Goal: Task Accomplishment & Management: Complete application form

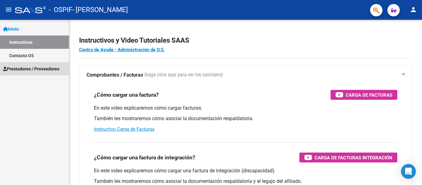
click at [35, 65] on span "Prestadores / Proveedores" at bounding box center [31, 68] width 56 height 7
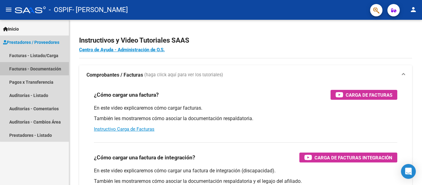
click at [45, 79] on mat-nav-list "Facturas - Listado/Carga Facturas - Documentación Pagos x Transferencia Auditor…" at bounding box center [34, 95] width 69 height 93
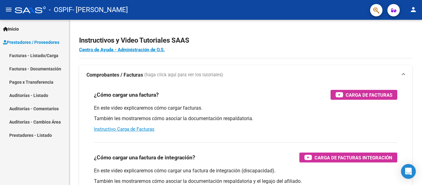
click at [48, 57] on link "Facturas - Listado/Carga" at bounding box center [34, 55] width 69 height 13
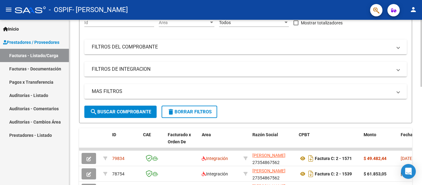
scroll to position [110, 0]
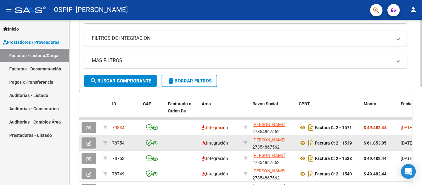
click at [90, 139] on button "button" at bounding box center [88, 142] width 15 height 11
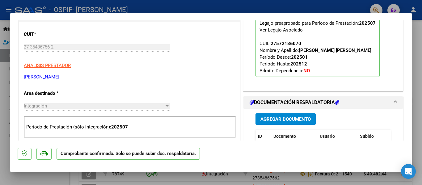
scroll to position [154, 0]
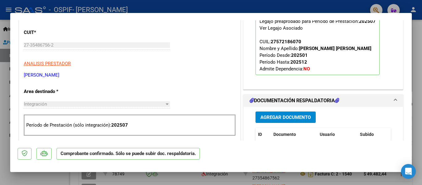
click at [47, 176] on div at bounding box center [211, 92] width 422 height 185
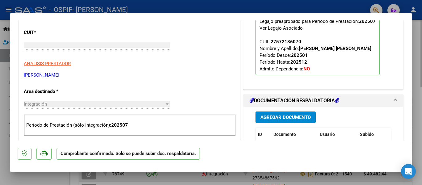
type input "$ 0,00"
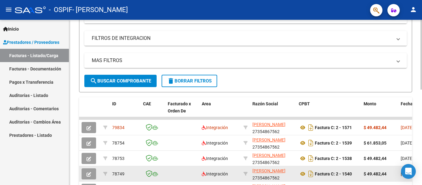
scroll to position [110, 0]
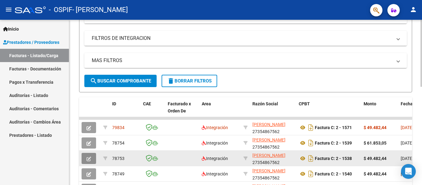
click at [92, 159] on button "button" at bounding box center [88, 158] width 15 height 11
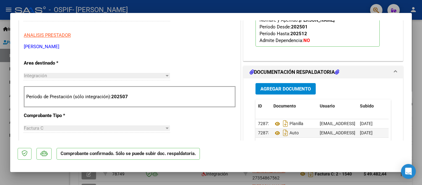
scroll to position [185, 0]
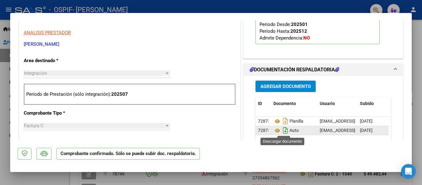
click at [284, 129] on icon "Descargar documento" at bounding box center [285, 130] width 8 height 10
click at [52, 178] on div at bounding box center [211, 92] width 422 height 185
type input "$ 0,00"
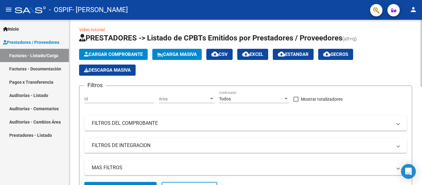
scroll to position [0, 0]
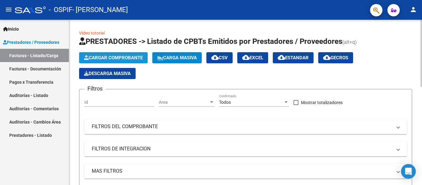
click at [115, 57] on span "Cargar Comprobante" at bounding box center [113, 58] width 59 height 6
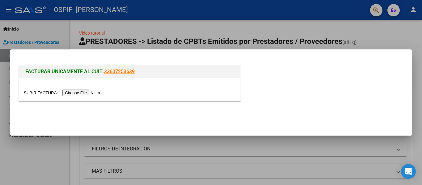
click at [99, 89] on div at bounding box center [130, 92] width 212 height 7
click at [97, 94] on input "file" at bounding box center [63, 92] width 78 height 6
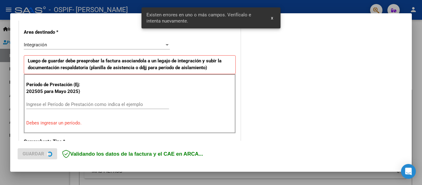
scroll to position [143, 0]
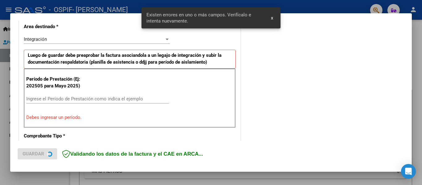
click at [112, 102] on div "Ingrese el Período de Prestación como indica el ejemplo" at bounding box center [97, 98] width 143 height 9
click at [115, 97] on input "Ingrese el Período de Prestación como indica el ejemplo" at bounding box center [97, 99] width 143 height 6
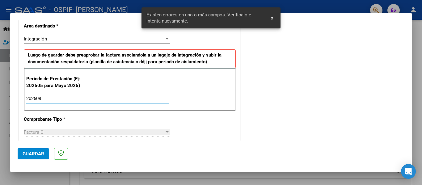
type input "202508"
click at [50, 152] on mat-dialog-actions "Guardar" at bounding box center [211, 152] width 386 height 24
click at [42, 153] on span "Guardar" at bounding box center [34, 154] width 22 height 6
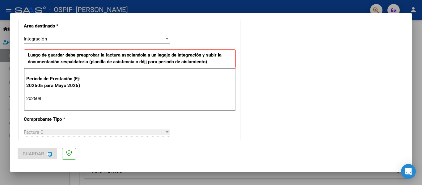
scroll to position [0, 0]
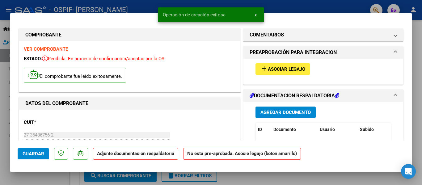
click at [287, 71] on span "Asociar Legajo" at bounding box center [286, 69] width 37 height 6
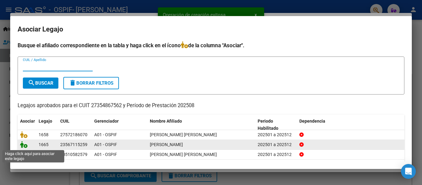
click at [24, 146] on icon at bounding box center [23, 144] width 7 height 7
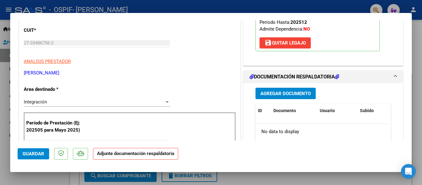
scroll to position [93, 0]
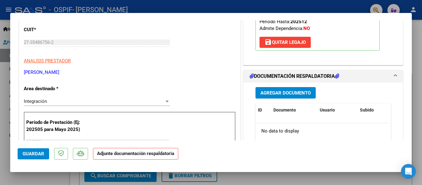
click at [297, 94] on span "Agregar Documento" at bounding box center [285, 93] width 50 height 6
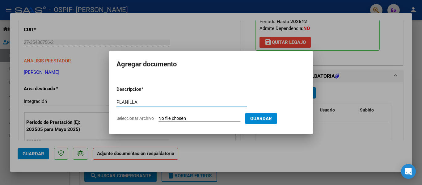
type input "PLANILLA"
click at [206, 118] on input "Seleccionar Archivo" at bounding box center [199, 119] width 82 height 6
type input "C:\fakepath\Agosto Joaquin.pdf"
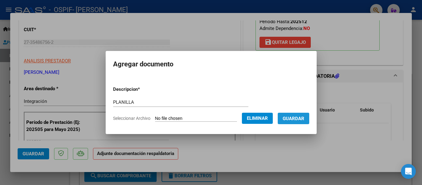
click at [298, 119] on span "Guardar" at bounding box center [293, 119] width 22 height 6
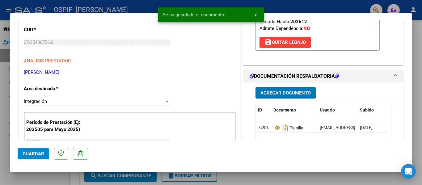
click at [289, 88] on button "Agregar Documento" at bounding box center [285, 92] width 60 height 11
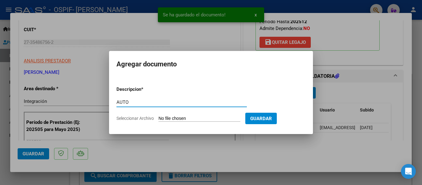
type input "AUTO"
click at [208, 119] on input "Seleccionar Archivo" at bounding box center [199, 119] width 82 height 6
type input "C:\fakepath\27354867562-FACTURA_C-2-1538-ANEXO-AUTO.png"
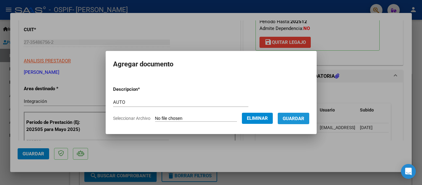
click at [304, 121] on span "Guardar" at bounding box center [293, 119] width 22 height 6
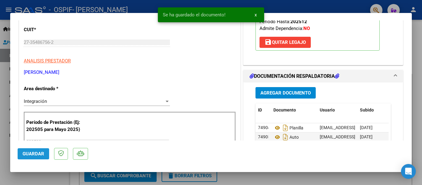
click at [48, 150] on button "Guardar" at bounding box center [33, 153] width 31 height 11
click at [1, 139] on div at bounding box center [211, 92] width 422 height 185
type input "$ 0,00"
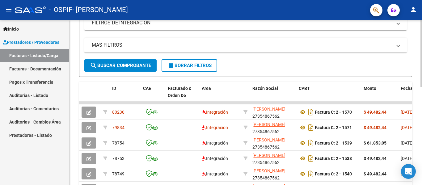
scroll to position [185, 0]
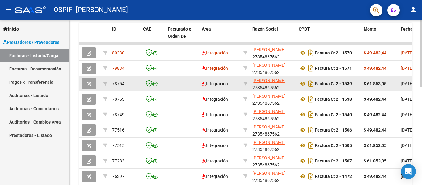
click at [91, 82] on icon "button" at bounding box center [88, 84] width 5 height 5
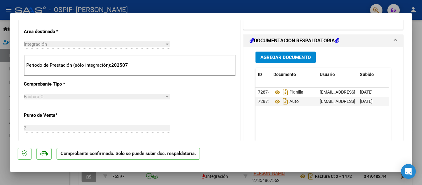
scroll to position [216, 0]
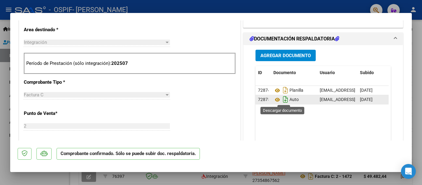
click at [282, 100] on icon "Descargar documento" at bounding box center [285, 99] width 8 height 10
click at [4, 126] on div at bounding box center [211, 92] width 422 height 185
type input "$ 0,00"
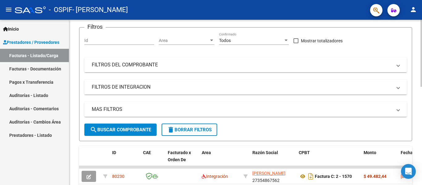
scroll to position [0, 0]
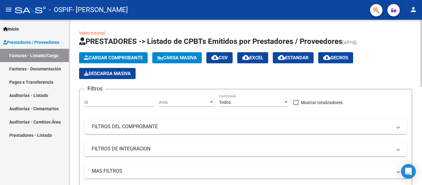
click at [119, 57] on span "Cargar Comprobante" at bounding box center [113, 58] width 59 height 6
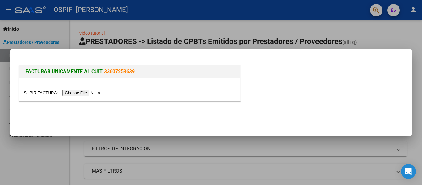
click at [91, 94] on input "file" at bounding box center [63, 92] width 78 height 6
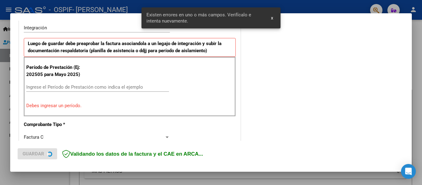
scroll to position [155, 0]
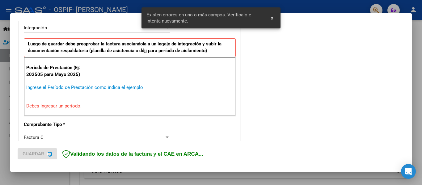
click at [138, 90] on input "Ingrese el Período de Prestación como indica el ejemplo" at bounding box center [97, 88] width 143 height 6
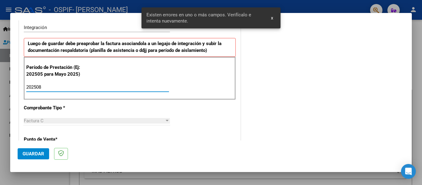
type input "202508"
drag, startPoint x: 45, startPoint y: 152, endPoint x: 67, endPoint y: 139, distance: 25.1
click at [45, 152] on button "Guardar" at bounding box center [33, 153] width 31 height 11
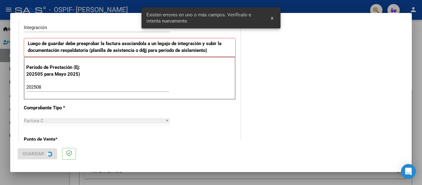
scroll to position [0, 0]
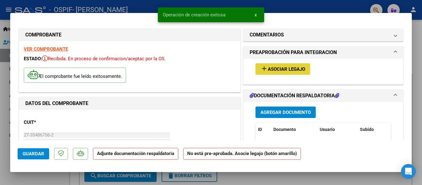
click at [295, 64] on button "add Asociar Legajo" at bounding box center [282, 68] width 55 height 11
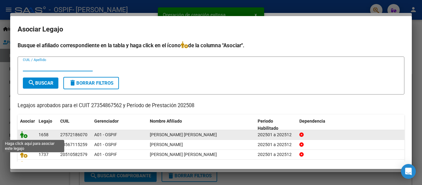
click at [23, 133] on icon at bounding box center [23, 134] width 7 height 7
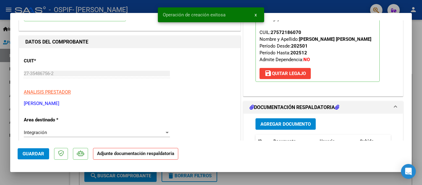
scroll to position [62, 0]
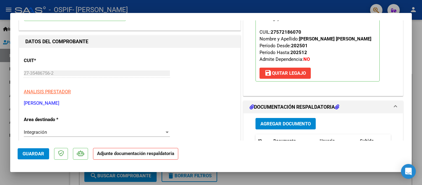
click at [295, 128] on button "Agregar Documento" at bounding box center [285, 123] width 60 height 11
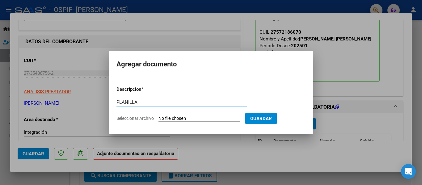
type input "PLANILLA"
click at [214, 118] on input "Seleccionar Archivo" at bounding box center [199, 119] width 82 height 6
type input "C:\fakepath\Agosto Maria.pdf"
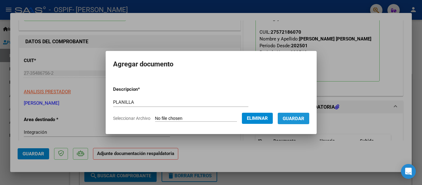
click at [300, 124] on button "Guardar" at bounding box center [292, 118] width 31 height 11
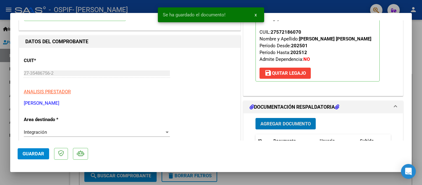
click at [332, 122] on div "Agregar Documento" at bounding box center [322, 123] width 135 height 11
click at [291, 124] on span "Agregar Documento" at bounding box center [285, 124] width 50 height 6
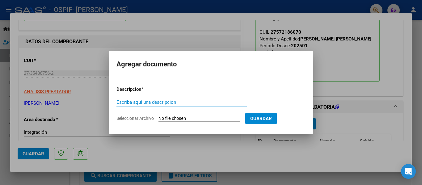
click at [197, 98] on div "Escriba aquí una descripcion" at bounding box center [181, 102] width 130 height 9
click at [197, 104] on input "Escriba aquí una descripcion" at bounding box center [181, 102] width 130 height 6
type input "AUTO"
click at [199, 119] on input "Seleccionar Archivo" at bounding box center [199, 119] width 82 height 6
type input "C:\fakepath\27354867562-FACTURA_C-2-1539-ANEXO-AUTO.png"
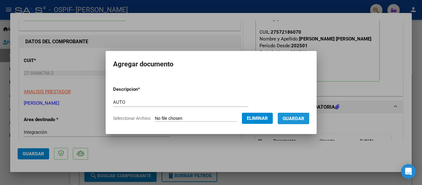
drag, startPoint x: 297, startPoint y: 121, endPoint x: 271, endPoint y: 108, distance: 29.5
click at [297, 121] on button "Guardar" at bounding box center [292, 118] width 31 height 11
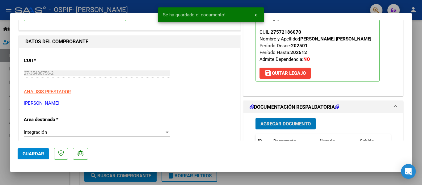
click at [36, 154] on span "Guardar" at bounding box center [34, 154] width 22 height 6
click at [19, 180] on div at bounding box center [211, 92] width 422 height 185
type input "$ 0,00"
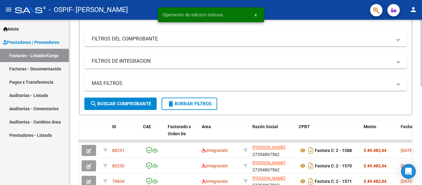
scroll to position [119, 0]
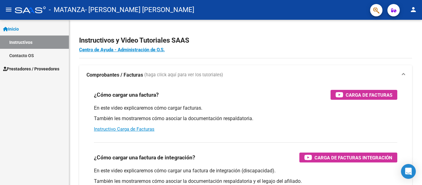
click at [44, 68] on span "Prestadores / Proveedores" at bounding box center [31, 68] width 56 height 7
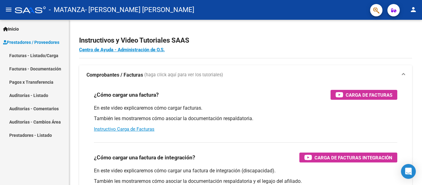
click at [47, 58] on link "Facturas - Listado/Carga" at bounding box center [34, 55] width 69 height 13
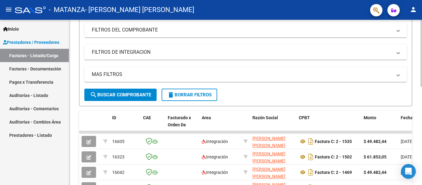
scroll to position [123, 0]
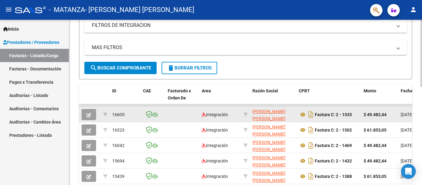
click at [89, 114] on icon "button" at bounding box center [88, 115] width 5 height 5
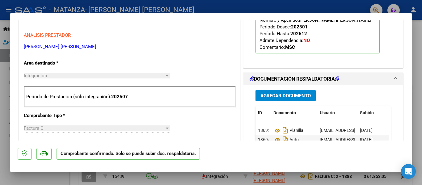
scroll to position [185, 0]
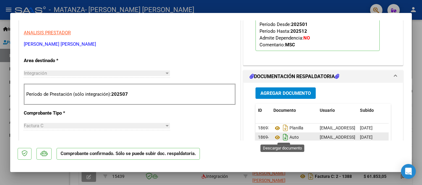
click at [283, 136] on icon "Descargar documento" at bounding box center [285, 137] width 8 height 10
click at [0, 119] on div at bounding box center [211, 92] width 422 height 185
type input "$ 0,00"
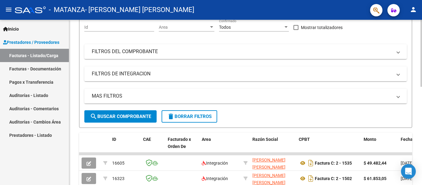
scroll to position [31, 0]
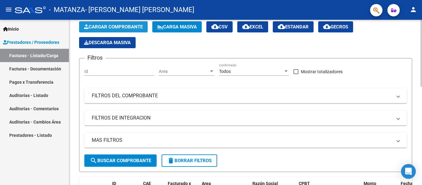
click at [118, 31] on button "Cargar Comprobante" at bounding box center [113, 26] width 69 height 11
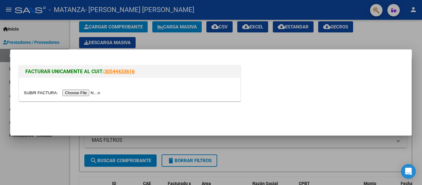
click at [95, 93] on input "file" at bounding box center [63, 92] width 78 height 6
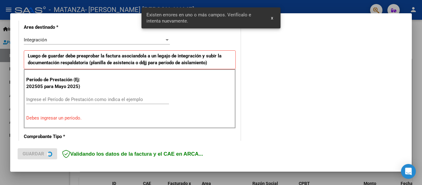
scroll to position [143, 0]
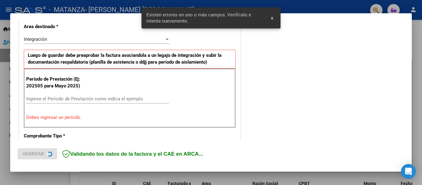
click at [128, 98] on input "Ingrese el Período de Prestación como indica el ejemplo" at bounding box center [97, 99] width 143 height 6
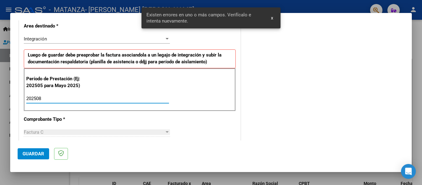
type input "202508"
click at [44, 150] on button "Guardar" at bounding box center [33, 153] width 31 height 11
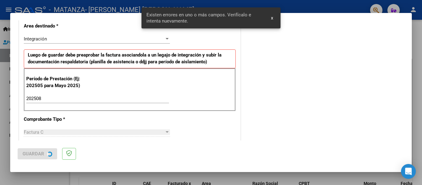
scroll to position [0, 0]
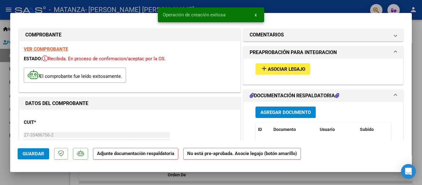
click at [283, 69] on span "Asociar Legajo" at bounding box center [286, 69] width 37 height 6
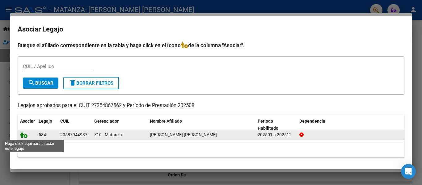
click at [25, 136] on icon at bounding box center [23, 134] width 7 height 7
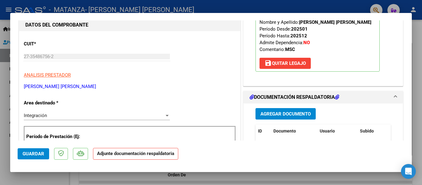
scroll to position [93, 0]
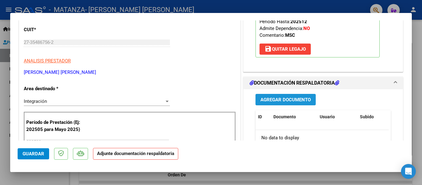
click at [287, 100] on span "Agregar Documento" at bounding box center [285, 100] width 50 height 6
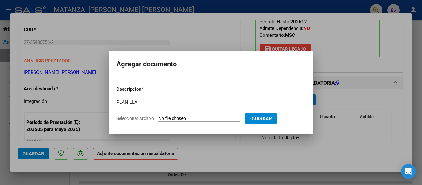
type input "PLANILLA"
click at [174, 118] on input "Seleccionar Archivo" at bounding box center [199, 119] width 82 height 6
type input "C:\fakepath\[PERSON_NAME].pdf"
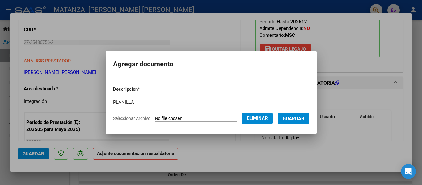
click at [295, 120] on span "Guardar" at bounding box center [293, 119] width 22 height 6
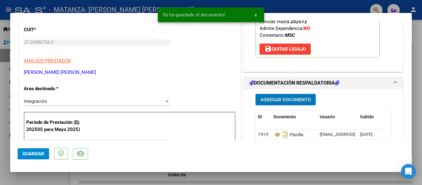
click at [243, 118] on div "Agregar Documento ID Documento Usuario Subido Acción 19139 Planilla [EMAIL_ADDR…" at bounding box center [322, 153] width 159 height 128
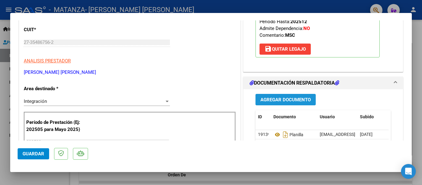
click at [289, 99] on span "Agregar Documento" at bounding box center [285, 100] width 50 height 6
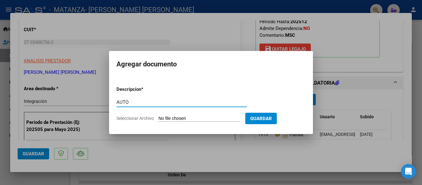
type input "AUTO"
click at [211, 116] on input "Seleccionar Archivo" at bounding box center [199, 119] width 82 height 6
type input "C:\fakepath\27354867562-FACTURA_C-2-1535-ANEXO-AUTO.pdf"
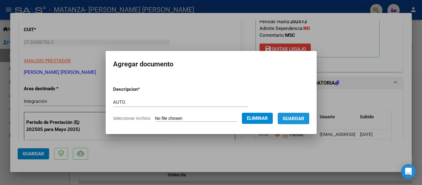
click at [302, 119] on span "Guardar" at bounding box center [293, 119] width 22 height 6
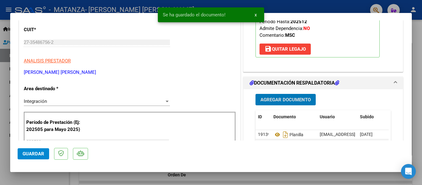
click at [39, 154] on span "Guardar" at bounding box center [34, 154] width 22 height 6
click at [1, 136] on div at bounding box center [211, 92] width 422 height 185
type input "$ 0,00"
